Goal: Use online tool/utility: Utilize a website feature to perform a specific function

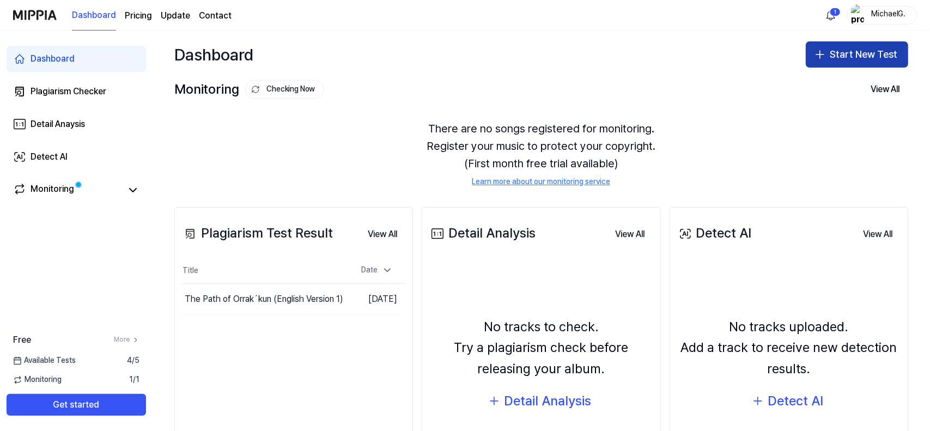
click at [842, 51] on button "Start New Test" at bounding box center [857, 54] width 102 height 26
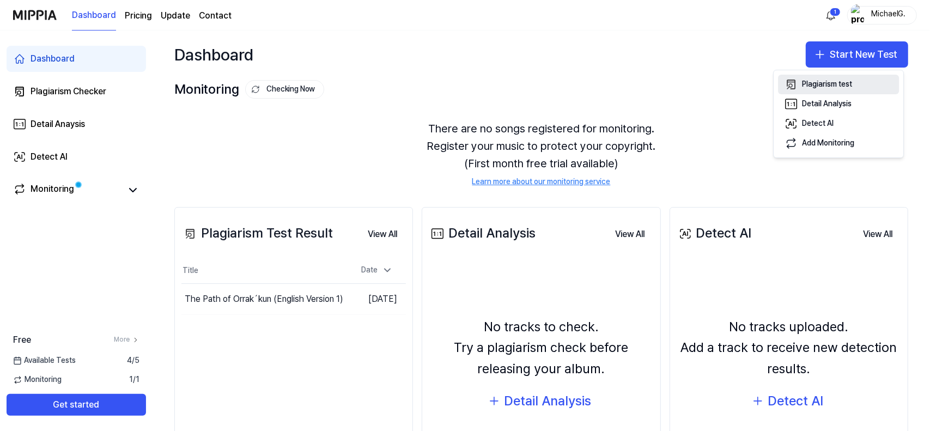
click at [858, 82] on button "Plagiarism test" at bounding box center [838, 85] width 121 height 20
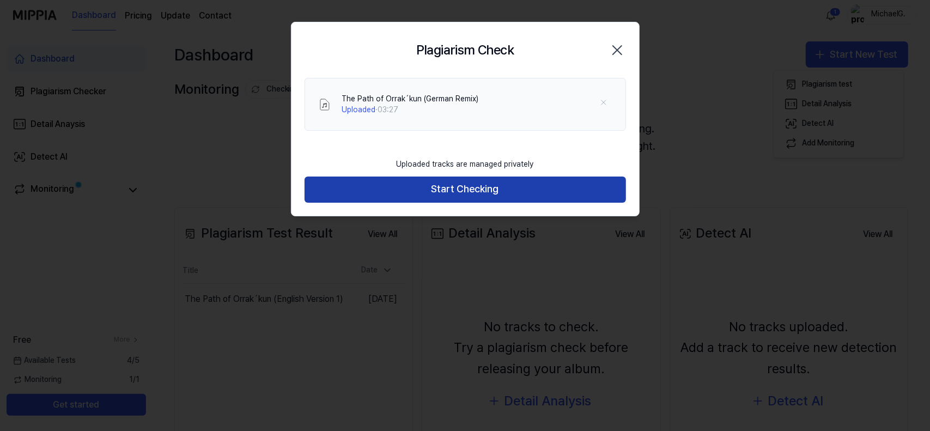
click at [499, 188] on button "Start Checking" at bounding box center [464, 189] width 321 height 26
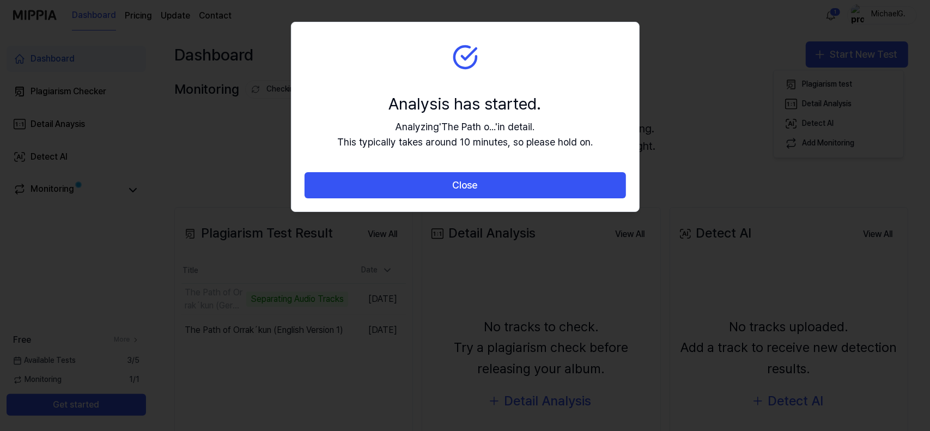
click at [499, 188] on button "Close" at bounding box center [464, 185] width 321 height 26
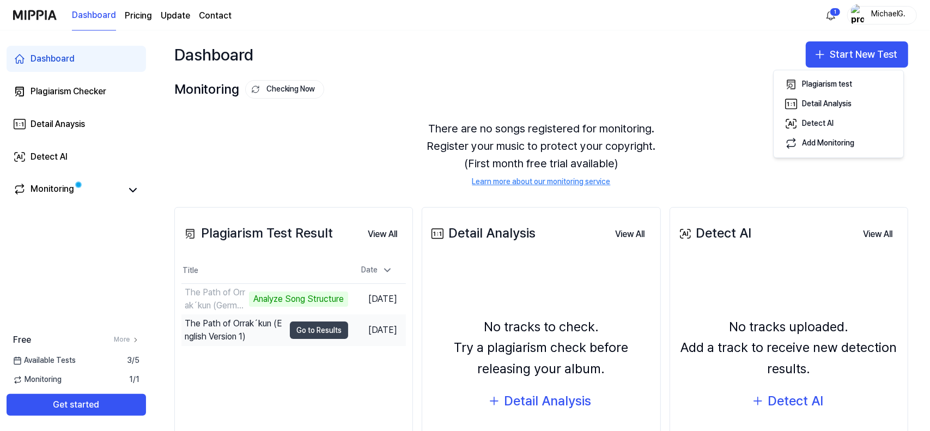
click at [310, 331] on button "Go to Results" at bounding box center [319, 329] width 58 height 17
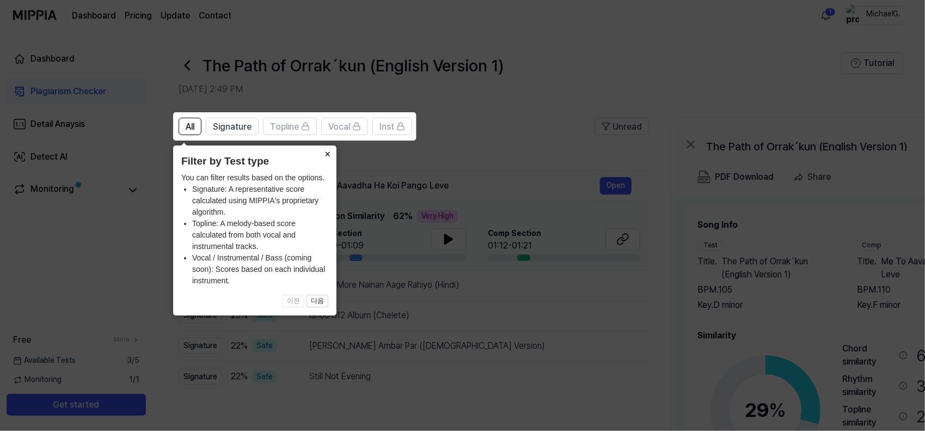
click at [333, 150] on button "×" at bounding box center [327, 152] width 17 height 15
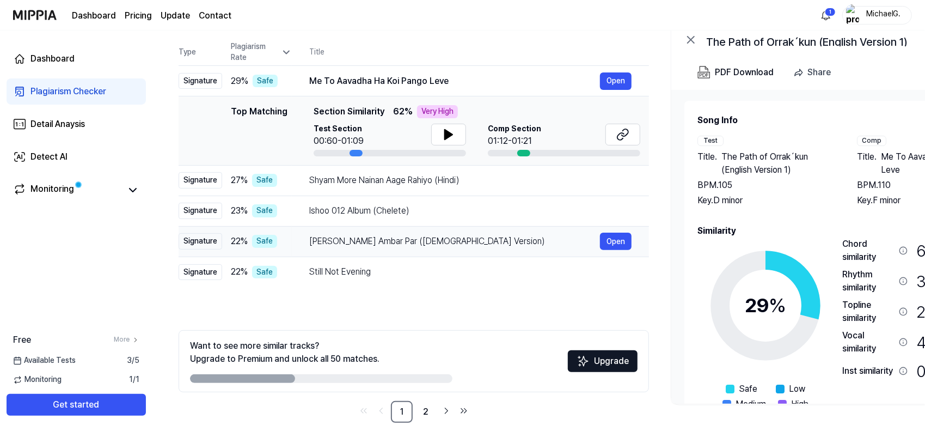
scroll to position [118, 0]
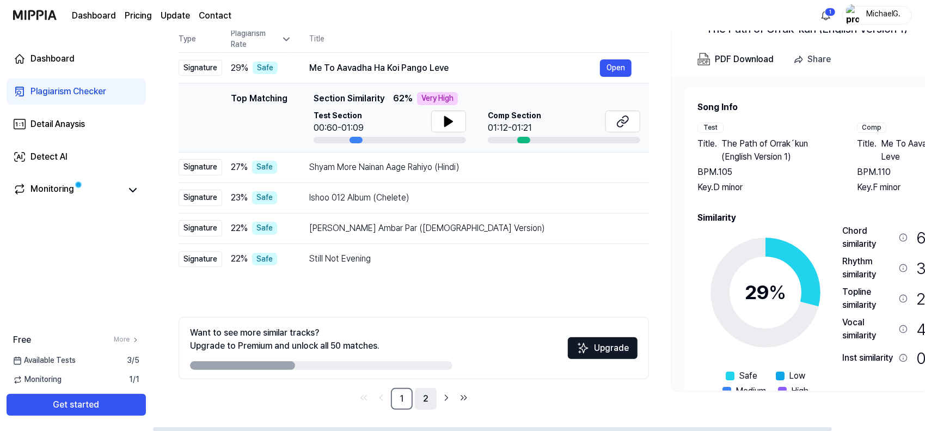
click at [423, 401] on link "2" at bounding box center [426, 399] width 22 height 22
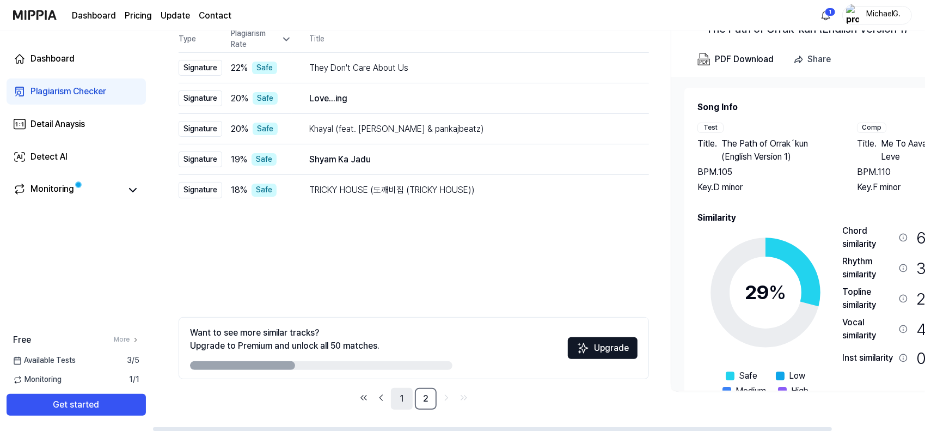
click at [407, 406] on link "1" at bounding box center [402, 399] width 22 height 22
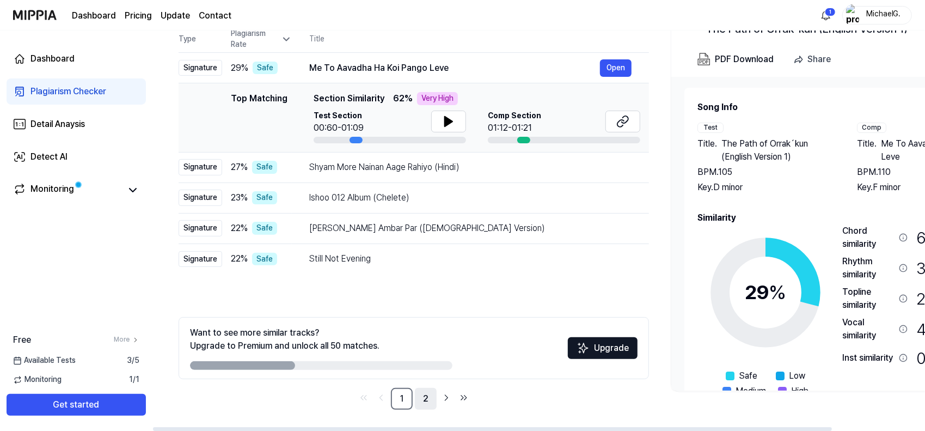
click at [426, 394] on link "2" at bounding box center [426, 399] width 22 height 22
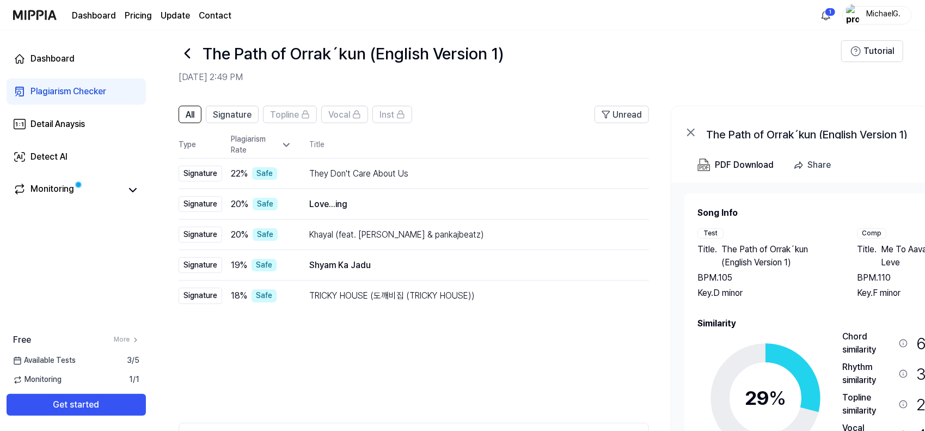
scroll to position [9, 0]
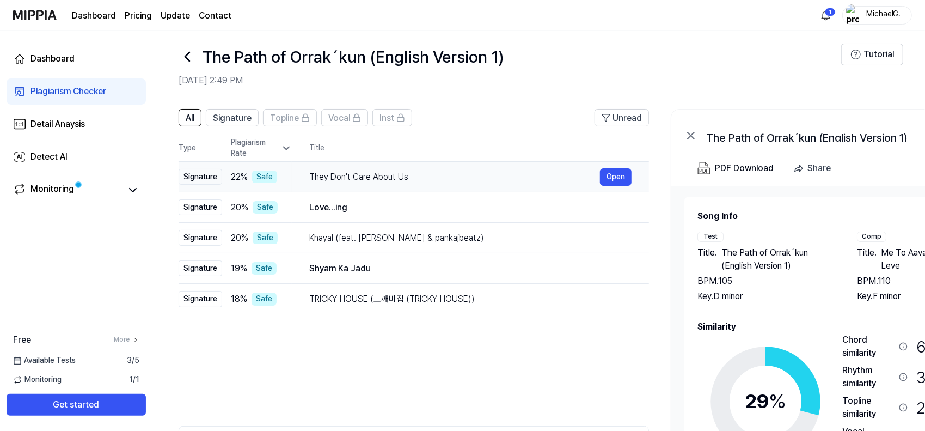
click at [427, 180] on div "They Don't Care About Us" at bounding box center [454, 176] width 291 height 13
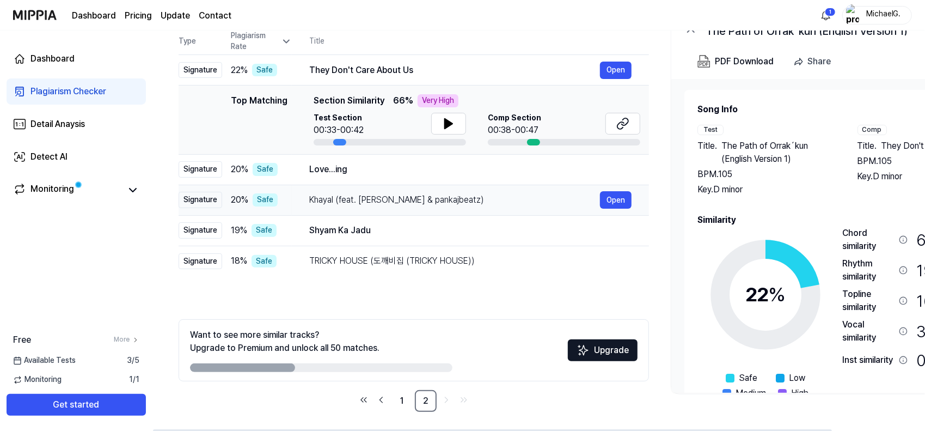
scroll to position [118, 0]
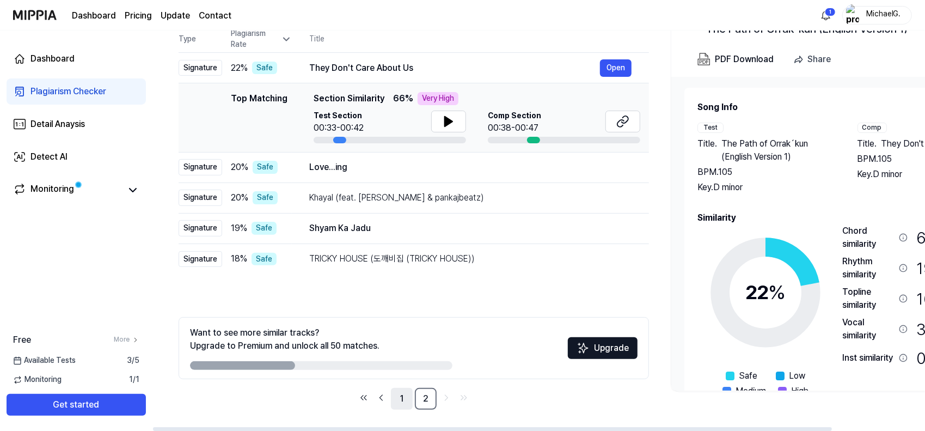
click at [410, 402] on link "1" at bounding box center [402, 399] width 22 height 22
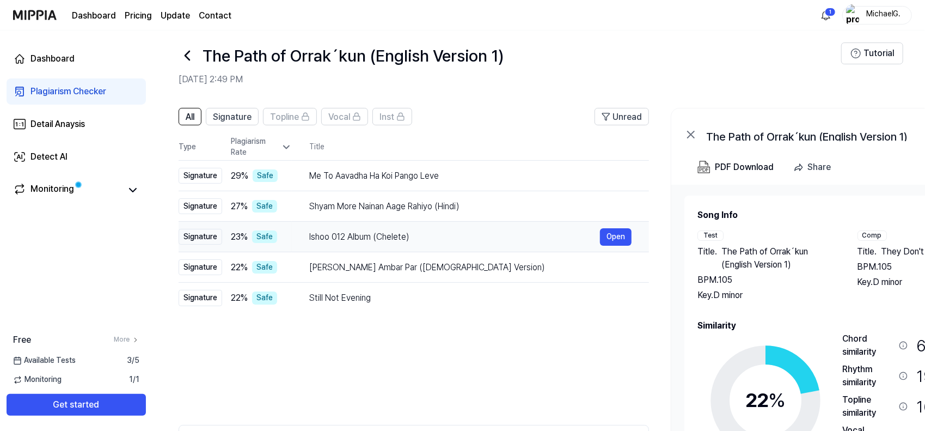
scroll to position [0, 0]
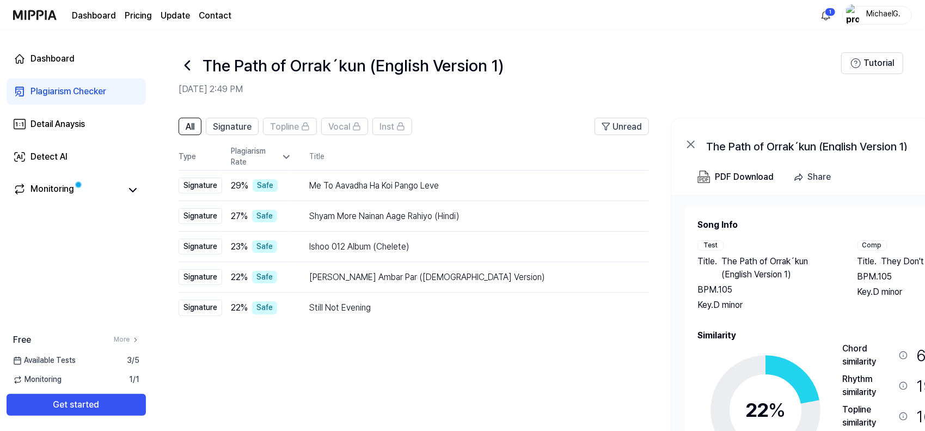
click at [186, 61] on icon at bounding box center [187, 65] width 17 height 17
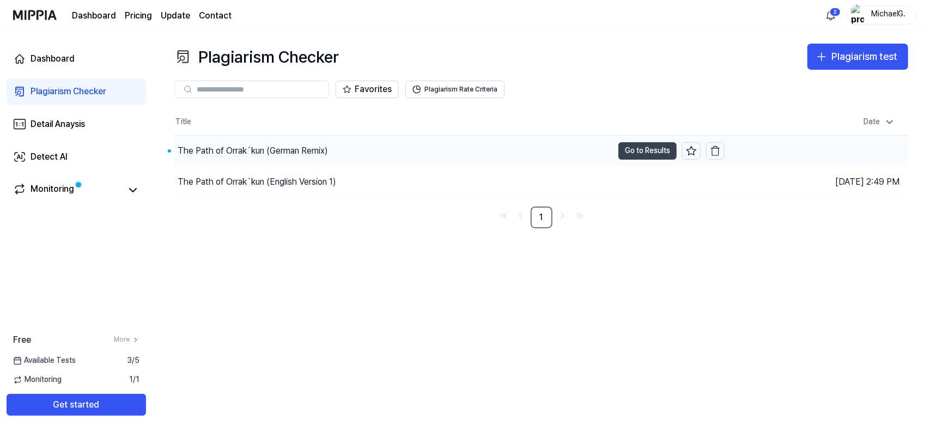
click at [651, 150] on button "Go to Results" at bounding box center [647, 150] width 58 height 17
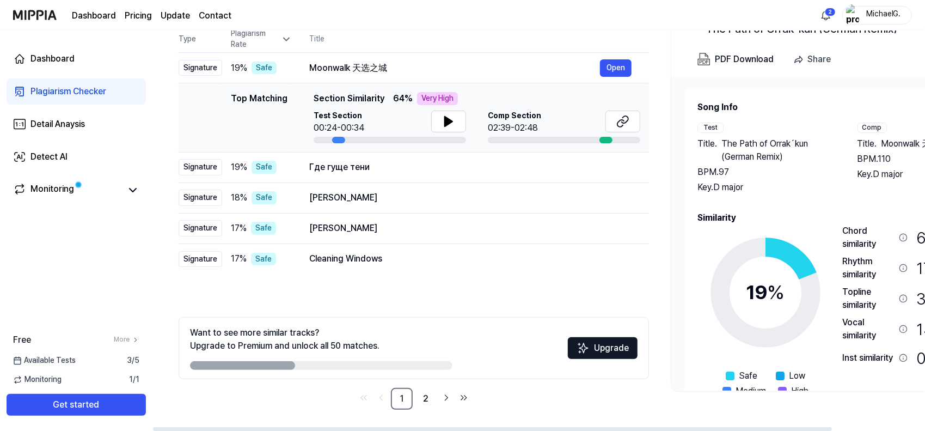
drag, startPoint x: 811, startPoint y: 429, endPoint x: 648, endPoint y: 344, distance: 183.9
click at [716, 427] on div at bounding box center [492, 429] width 679 height 4
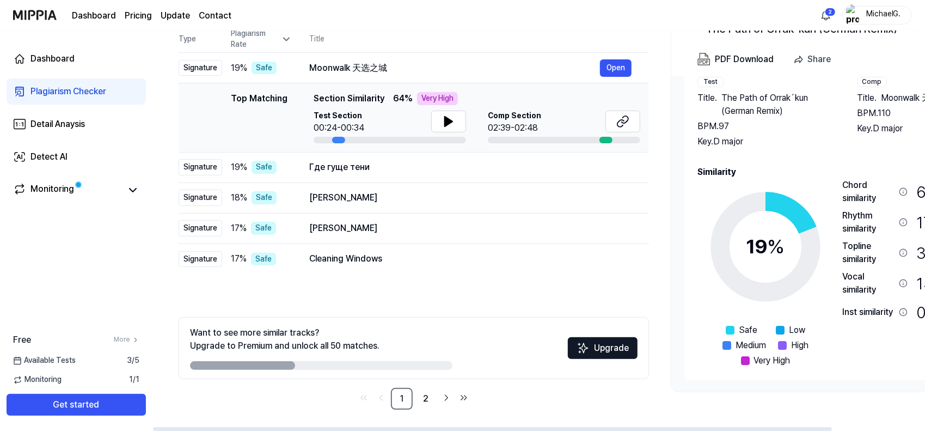
drag, startPoint x: 283, startPoint y: 363, endPoint x: 293, endPoint y: 367, distance: 10.5
click at [293, 367] on div at bounding box center [242, 365] width 105 height 9
